Goal: Information Seeking & Learning: Learn about a topic

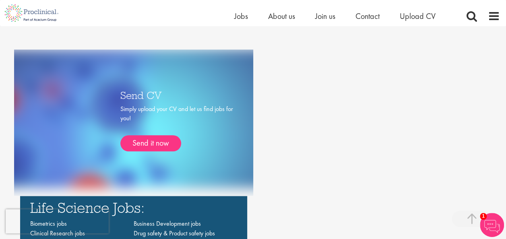
scroll to position [457, 0]
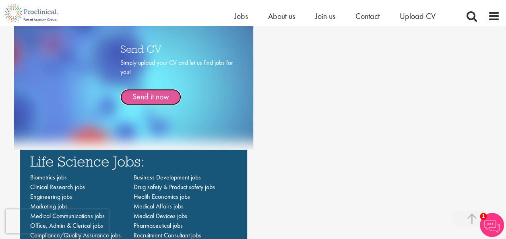
click at [141, 97] on link "Send it now" at bounding box center [150, 97] width 61 height 16
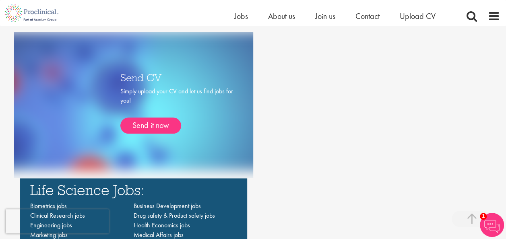
scroll to position [423, 0]
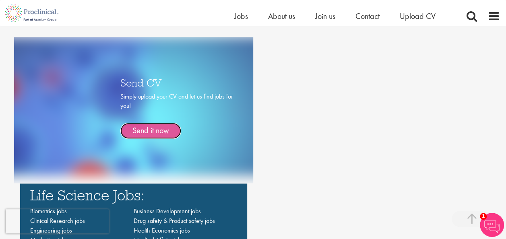
click at [146, 129] on link "Send it now" at bounding box center [150, 131] width 61 height 16
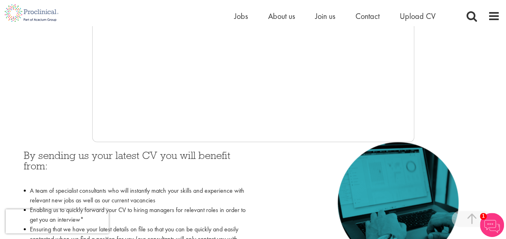
scroll to position [267, 0]
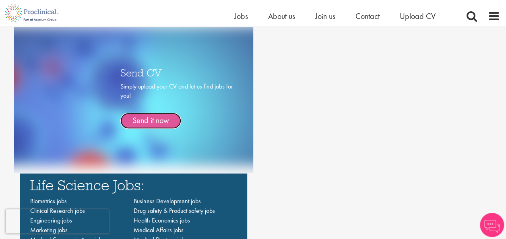
click at [138, 122] on link "Send it now" at bounding box center [150, 121] width 61 height 16
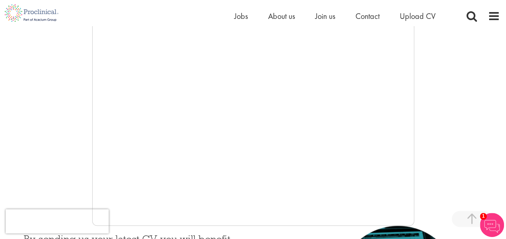
scroll to position [162, 0]
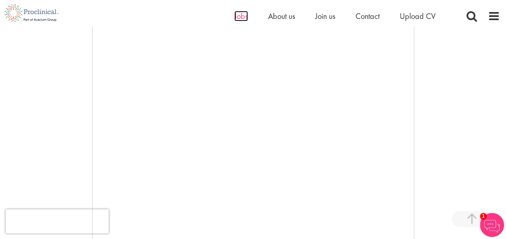
click at [239, 17] on span "Jobs" at bounding box center [241, 16] width 14 height 10
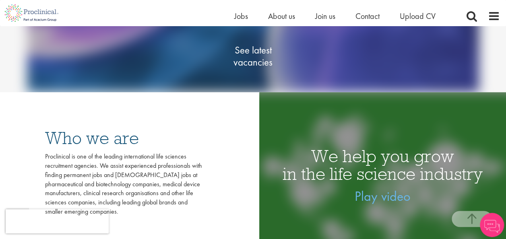
scroll to position [141, 0]
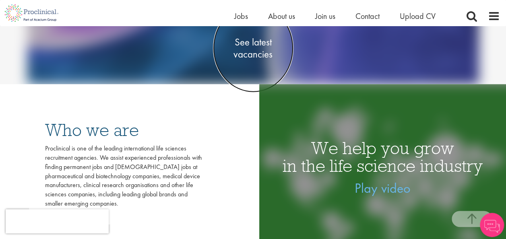
click at [247, 47] on span "See latest vacancies" at bounding box center [253, 48] width 81 height 24
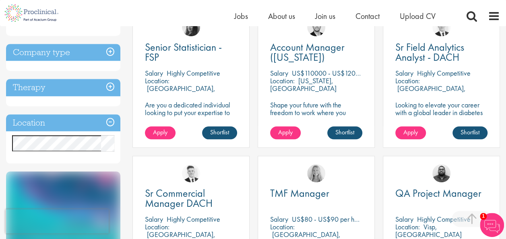
scroll to position [321, 0]
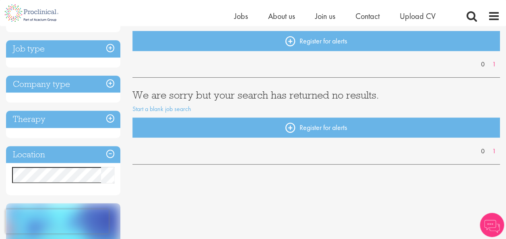
scroll to position [85, 0]
